Goal: Use online tool/utility: Utilize a website feature to perform a specific function

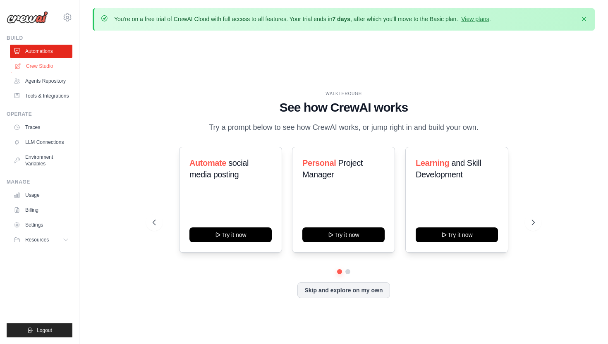
click at [34, 67] on link "Crew Studio" at bounding box center [42, 66] width 62 height 13
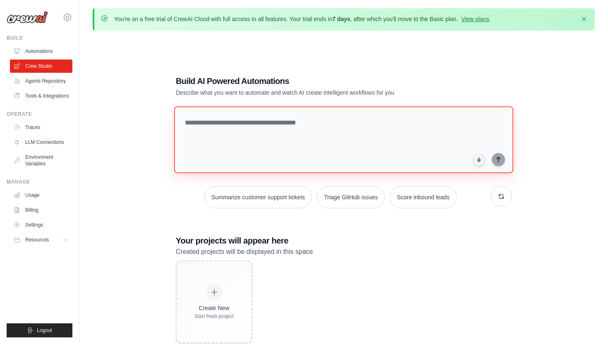
click at [229, 119] on textarea at bounding box center [343, 139] width 339 height 67
paste textarea "**********"
type textarea "**********"
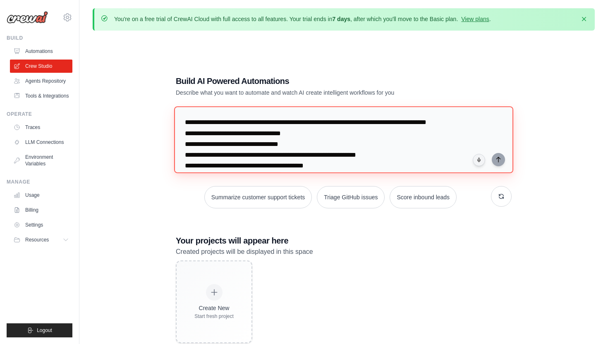
scroll to position [30, 0]
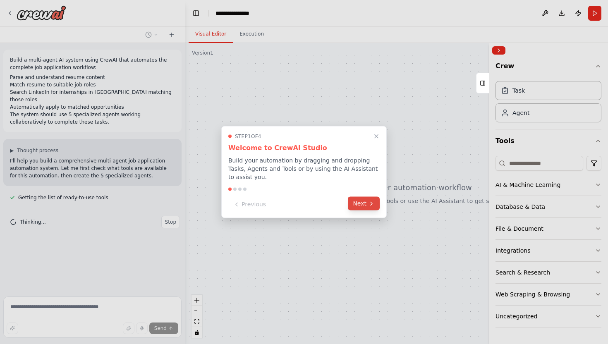
click at [358, 199] on button "Next" at bounding box center [364, 204] width 32 height 14
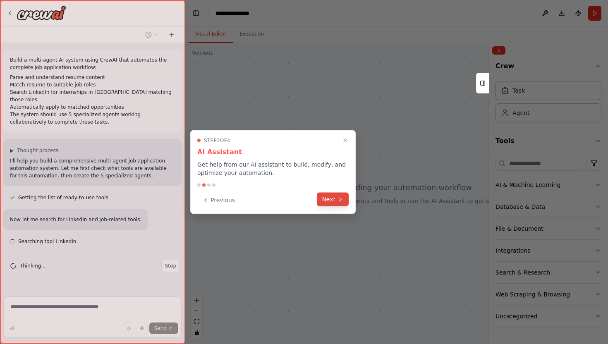
click at [340, 201] on icon at bounding box center [340, 199] width 7 height 7
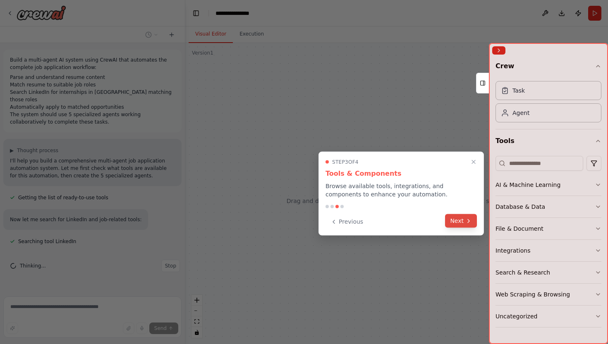
click at [462, 219] on button "Next" at bounding box center [461, 221] width 32 height 14
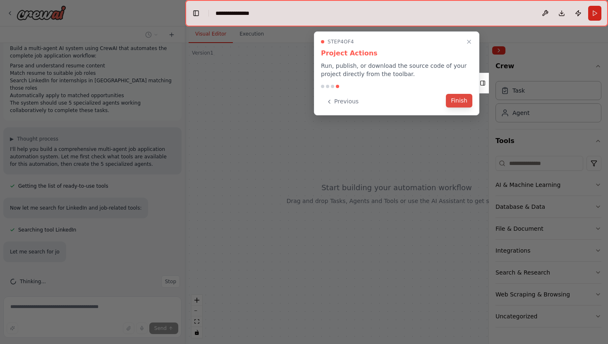
click at [457, 97] on button "Finish" at bounding box center [459, 101] width 26 height 14
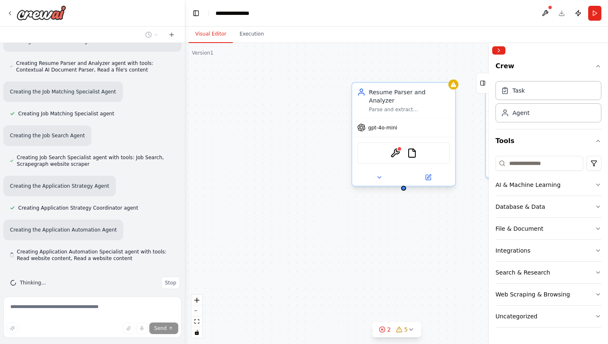
scroll to position [431, 0]
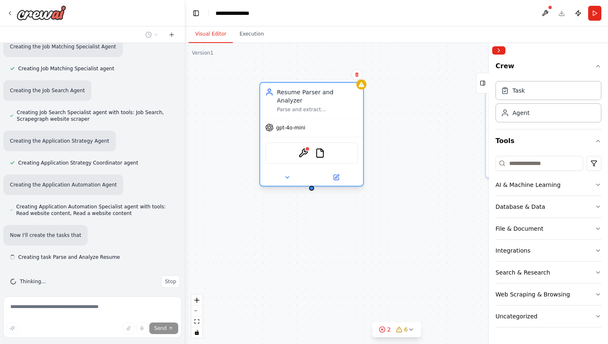
drag, startPoint x: 433, startPoint y: 97, endPoint x: 341, endPoint y: 100, distance: 91.5
click at [341, 100] on div "Resume Parser and Analyzer Parse and extract comprehensive information from {re…" at bounding box center [317, 100] width 81 height 25
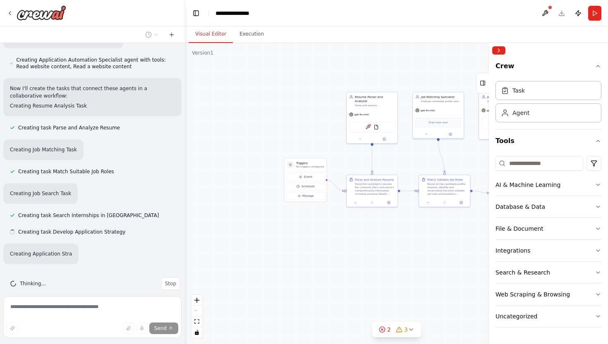
scroll to position [624, 0]
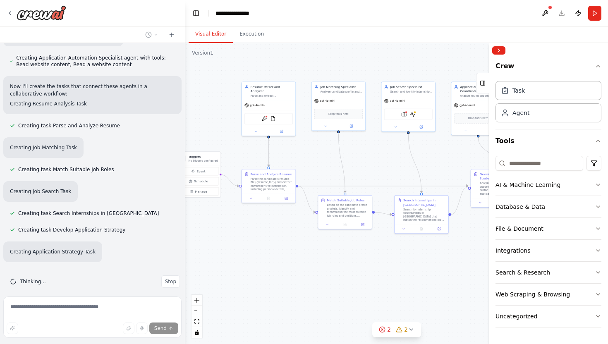
drag, startPoint x: 296, startPoint y: 108, endPoint x: 192, endPoint y: 103, distance: 104.4
click at [192, 103] on div ".deletable-edge-delete-btn { width: 20px; height: 20px; border: 0px solid #ffff…" at bounding box center [396, 193] width 423 height 301
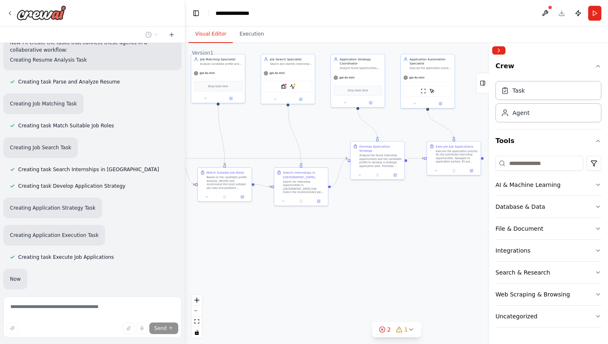
scroll to position [688, 0]
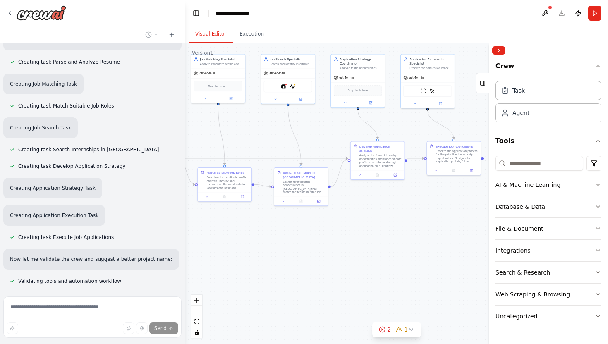
drag, startPoint x: 382, startPoint y: 159, endPoint x: 262, endPoint y: 132, distance: 123.5
click at [262, 132] on div ".deletable-edge-delete-btn { width: 20px; height: 20px; border: 0px solid #ffff…" at bounding box center [396, 193] width 423 height 301
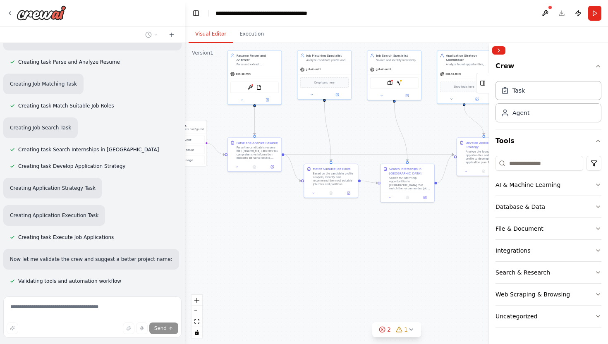
drag, startPoint x: 256, startPoint y: 137, endPoint x: 362, endPoint y: 134, distance: 106.4
click at [362, 134] on div ".deletable-edge-delete-btn { width: 20px; height: 20px; border: 0px solid #ffff…" at bounding box center [396, 193] width 423 height 301
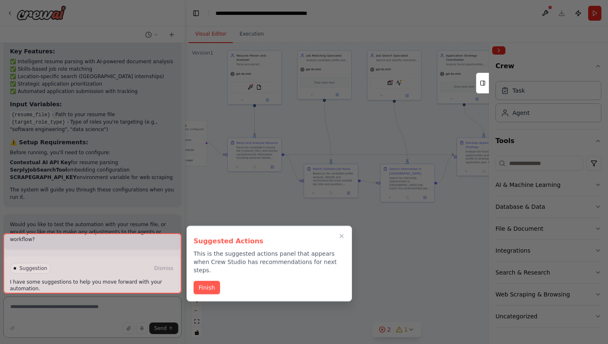
scroll to position [1088, 0]
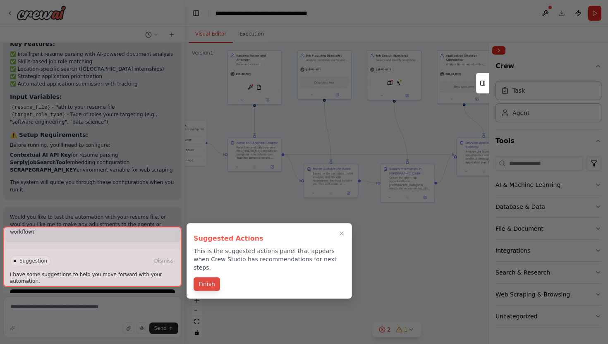
click at [210, 278] on button "Finish" at bounding box center [207, 285] width 26 height 14
click at [210, 276] on div ".deletable-edge-delete-btn { width: 20px; height: 20px; border: 0px solid #ffff…" at bounding box center [396, 193] width 423 height 301
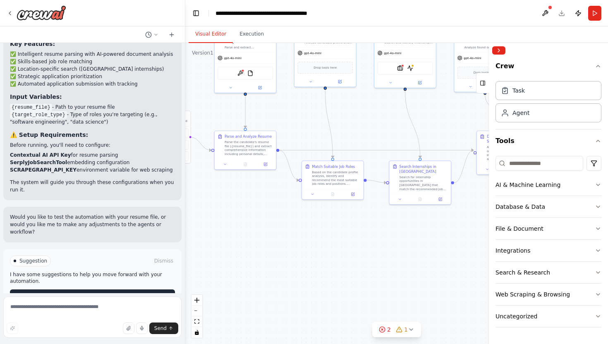
click at [66, 290] on button "Run Automation" at bounding box center [92, 296] width 165 height 13
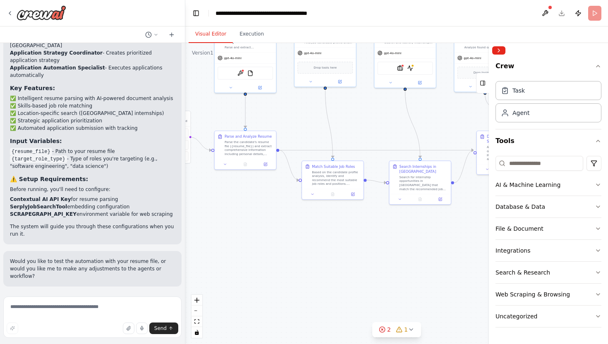
scroll to position [1021, 0]
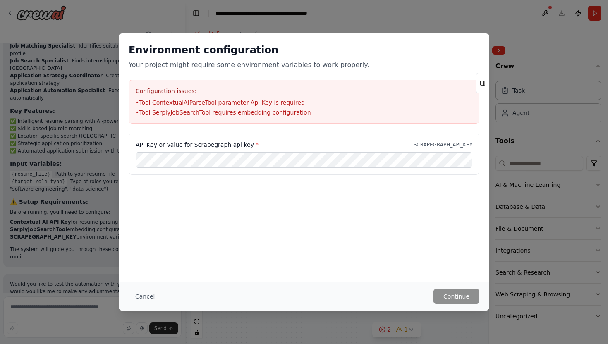
click at [283, 220] on div "Environment configuration Your project might require some environment variables…" at bounding box center [304, 158] width 371 height 249
drag, startPoint x: 245, startPoint y: 144, endPoint x: 120, endPoint y: 146, distance: 125.4
click at [120, 146] on div "API Key or Value for Scrapegraph api key * SCRAPEGRAPH_API_KEY" at bounding box center [304, 159] width 371 height 51
click at [147, 300] on button "Cancel" at bounding box center [145, 296] width 33 height 15
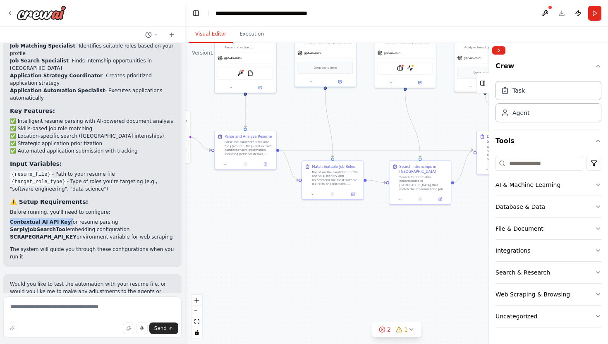
drag, startPoint x: 65, startPoint y: 208, endPoint x: 5, endPoint y: 208, distance: 60.0
click at [5, 208] on div "🎯 Your Multi-Agent Job Application System is Ready! I've successfully created y…" at bounding box center [92, 125] width 178 height 285
